Goal: Answer question/provide support: Answer question/provide support

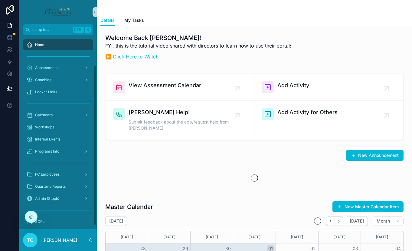
scroll to position [42, 0]
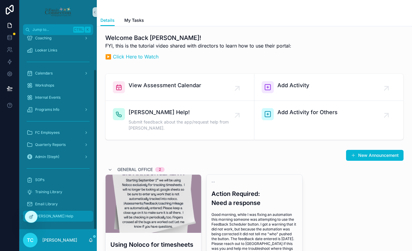
click at [55, 211] on link "[PERSON_NAME] Help" at bounding box center [58, 216] width 70 height 11
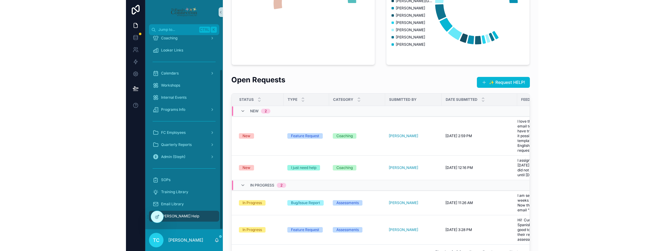
scroll to position [182, 0]
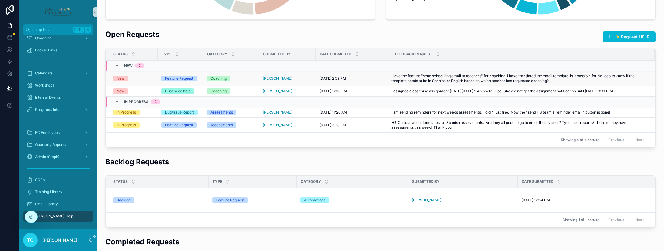
click at [143, 81] on div "New" at bounding box center [133, 78] width 41 height 5
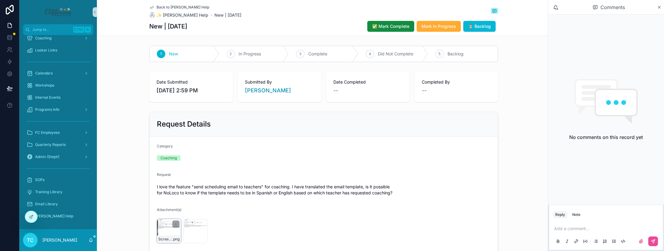
click at [159, 228] on div "Screenshot-2025-10-01-at-2.54.01-PM .png" at bounding box center [169, 231] width 24 height 24
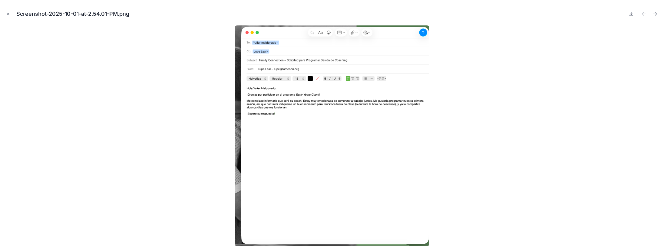
click at [412, 136] on div at bounding box center [332, 135] width 654 height 221
click at [160, 140] on div at bounding box center [332, 135] width 654 height 221
click at [9, 14] on icon "Close modal" at bounding box center [8, 14] width 4 height 4
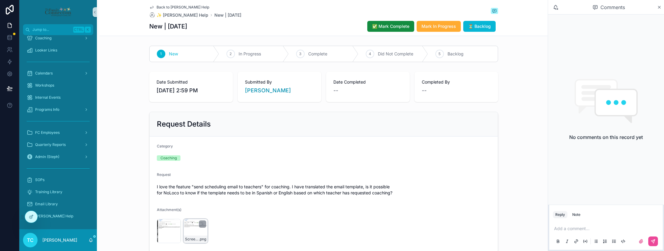
click at [187, 232] on div "Screenshot-2025-10-01-at-2.58.59-PM .png" at bounding box center [195, 231] width 24 height 24
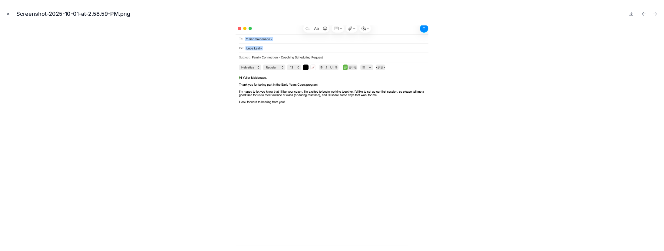
click at [7, 15] on icon "Close modal" at bounding box center [8, 14] width 4 height 4
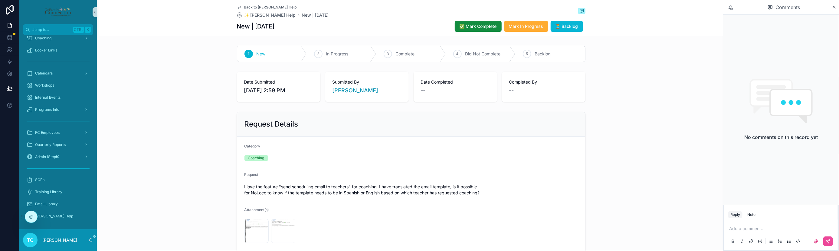
click at [412, 226] on p "scrollable content" at bounding box center [782, 228] width 106 height 6
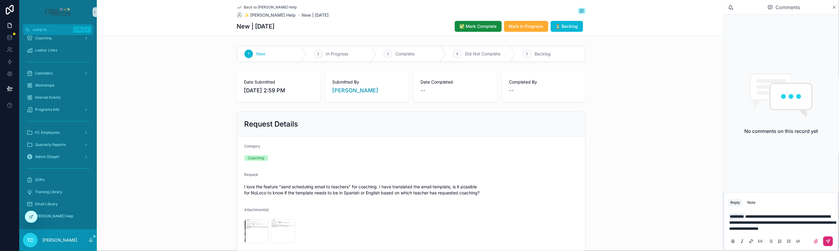
click at [412, 242] on icon "scrollable content" at bounding box center [828, 241] width 5 height 5
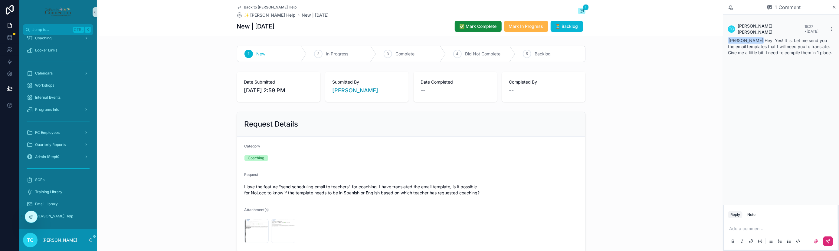
click at [412, 25] on span "Mark In Progress" at bounding box center [526, 26] width 34 height 6
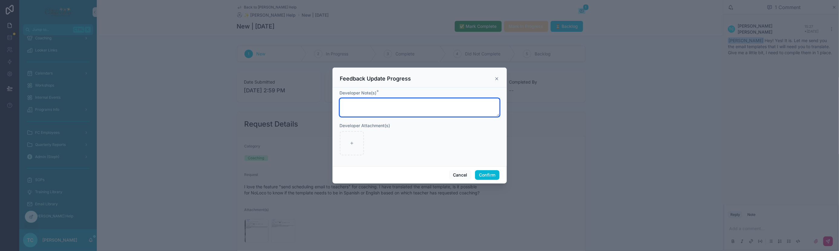
click at [408, 105] on textarea at bounding box center [420, 107] width 160 height 18
type textarea "**********"
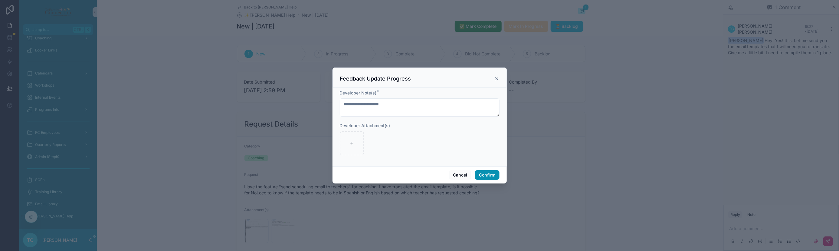
click at [412, 175] on button "Confirm" at bounding box center [487, 175] width 24 height 10
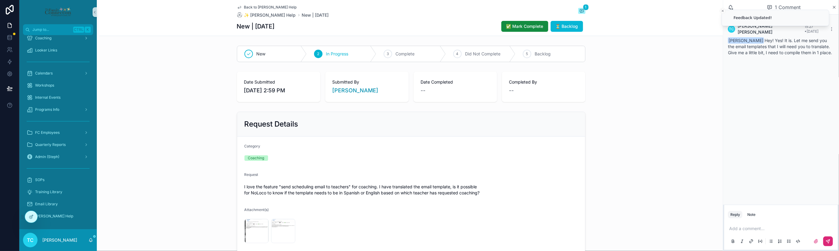
click at [258, 7] on span "Back to [PERSON_NAME] Help" at bounding box center [270, 7] width 53 height 5
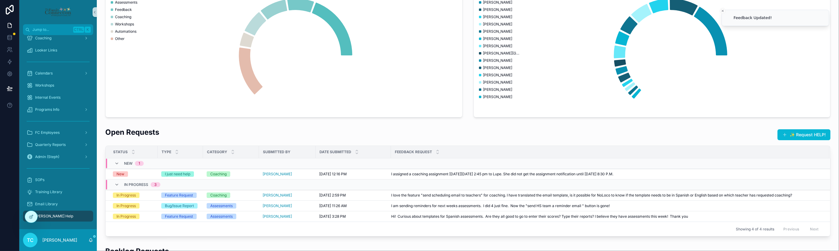
scroll to position [91, 0]
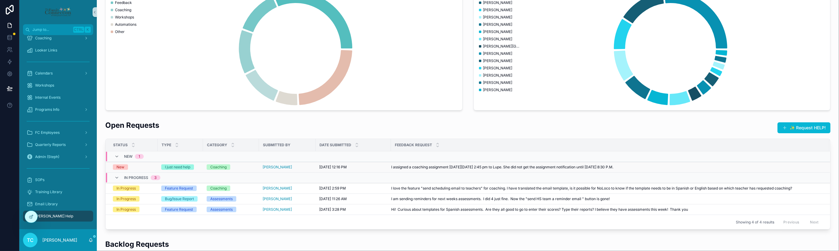
click at [142, 166] on div "New" at bounding box center [133, 166] width 41 height 5
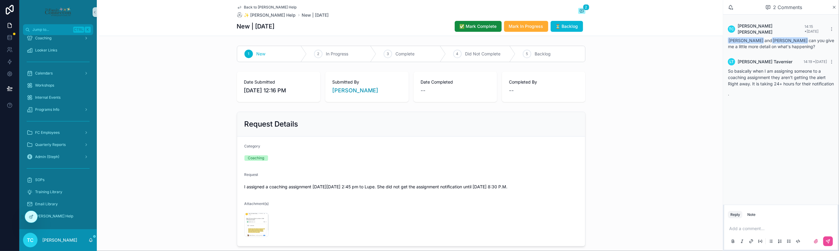
click at [412, 226] on p "scrollable content" at bounding box center [782, 228] width 106 height 6
click at [412, 241] on icon "scrollable content" at bounding box center [828, 241] width 5 height 5
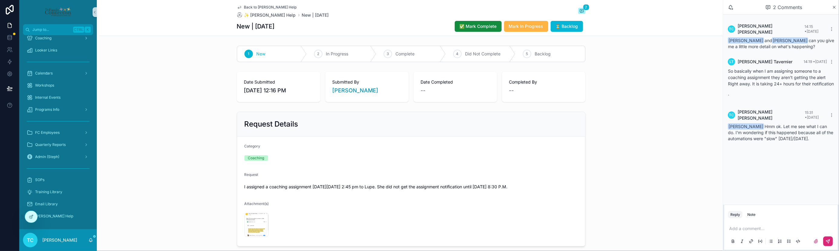
click at [412, 23] on span "Mark In Progress" at bounding box center [526, 26] width 34 height 6
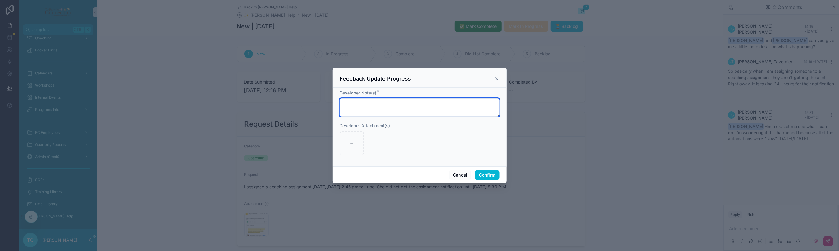
click at [412, 106] on textarea at bounding box center [420, 107] width 160 height 18
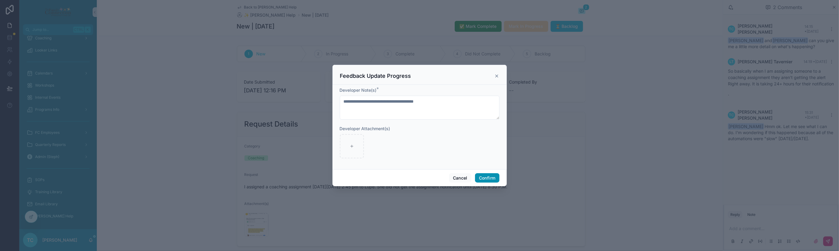
drag, startPoint x: 490, startPoint y: 178, endPoint x: 425, endPoint y: 109, distance: 95.2
click at [412, 109] on div "**********" at bounding box center [420, 125] width 174 height 121
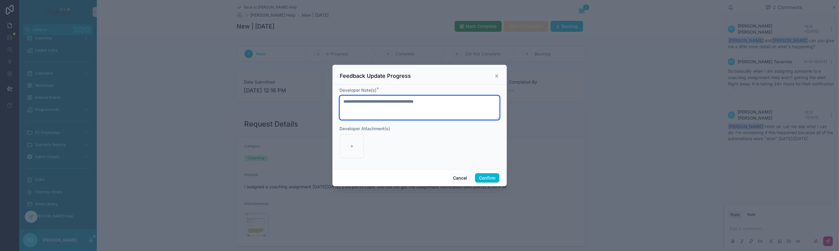
drag, startPoint x: 411, startPoint y: 103, endPoint x: 470, endPoint y: 118, distance: 60.0
click at [412, 103] on textarea "**********" at bounding box center [420, 108] width 160 height 24
type textarea "**********"
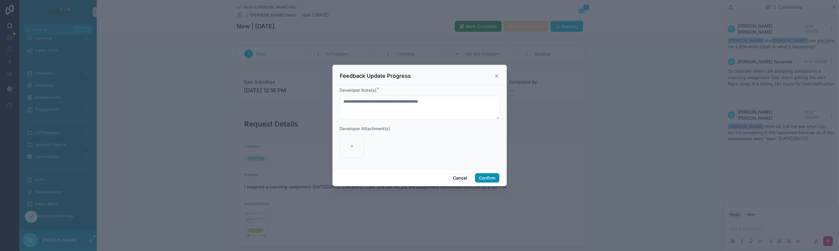
click at [412, 181] on button "Confirm" at bounding box center [487, 178] width 24 height 10
